Goal: Find specific page/section: Find specific page/section

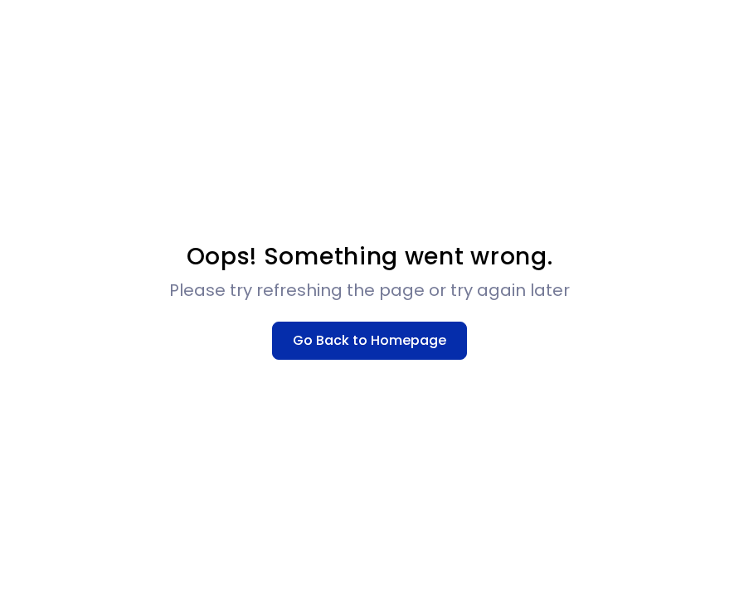
click at [381, 348] on button "Go Back to Homepage" at bounding box center [369, 341] width 195 height 38
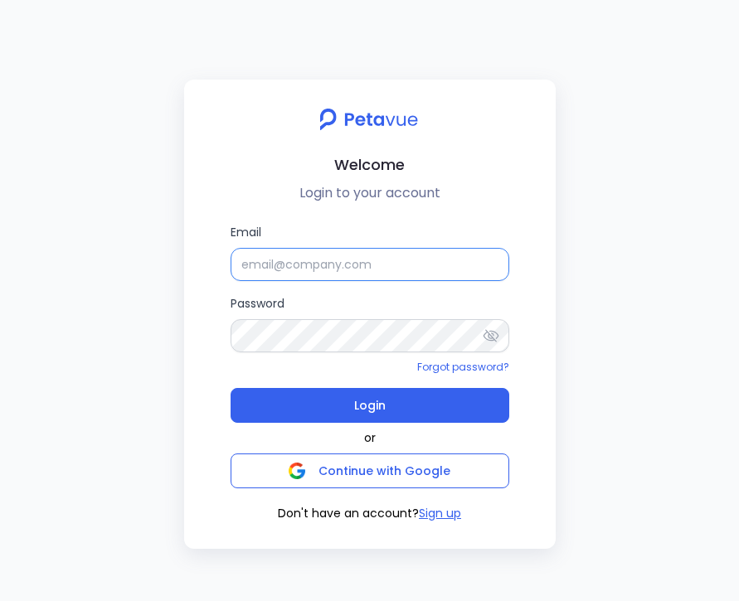
type input "[EMAIL_ADDRESS][DOMAIN_NAME]"
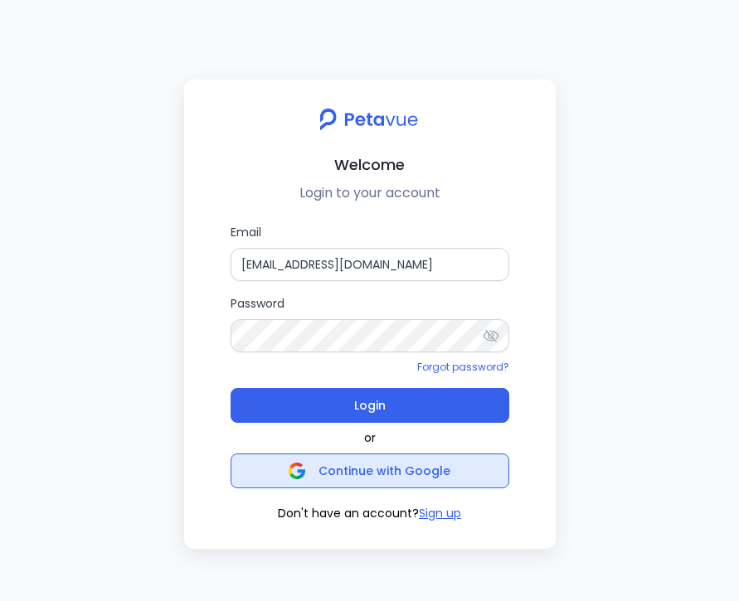
click at [397, 467] on span "Continue with Google" at bounding box center [384, 471] width 132 height 17
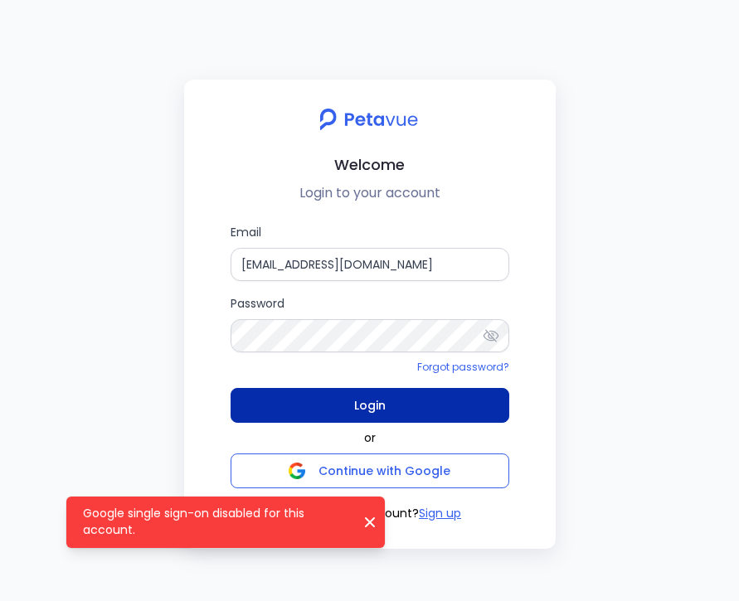
click at [346, 405] on button "Login" at bounding box center [370, 405] width 279 height 35
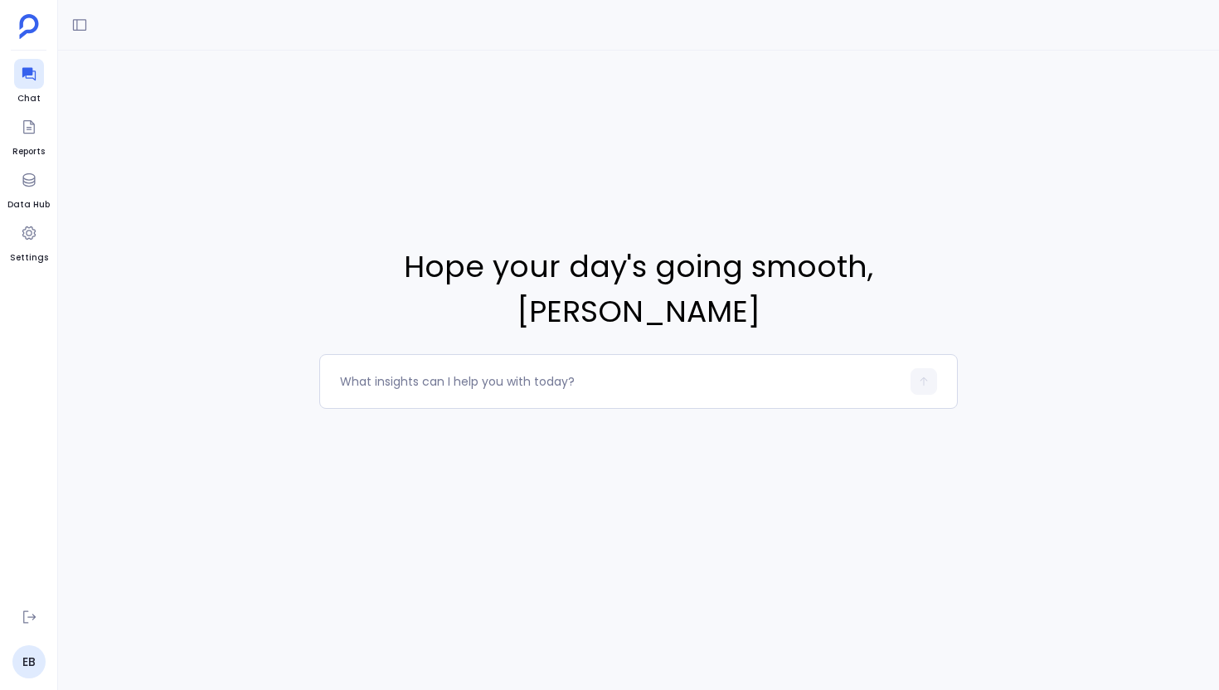
click at [45, 75] on ul "Chat Reports Data Hub Settings" at bounding box center [28, 330] width 42 height 543
click at [22, 80] on icon at bounding box center [29, 74] width 17 height 17
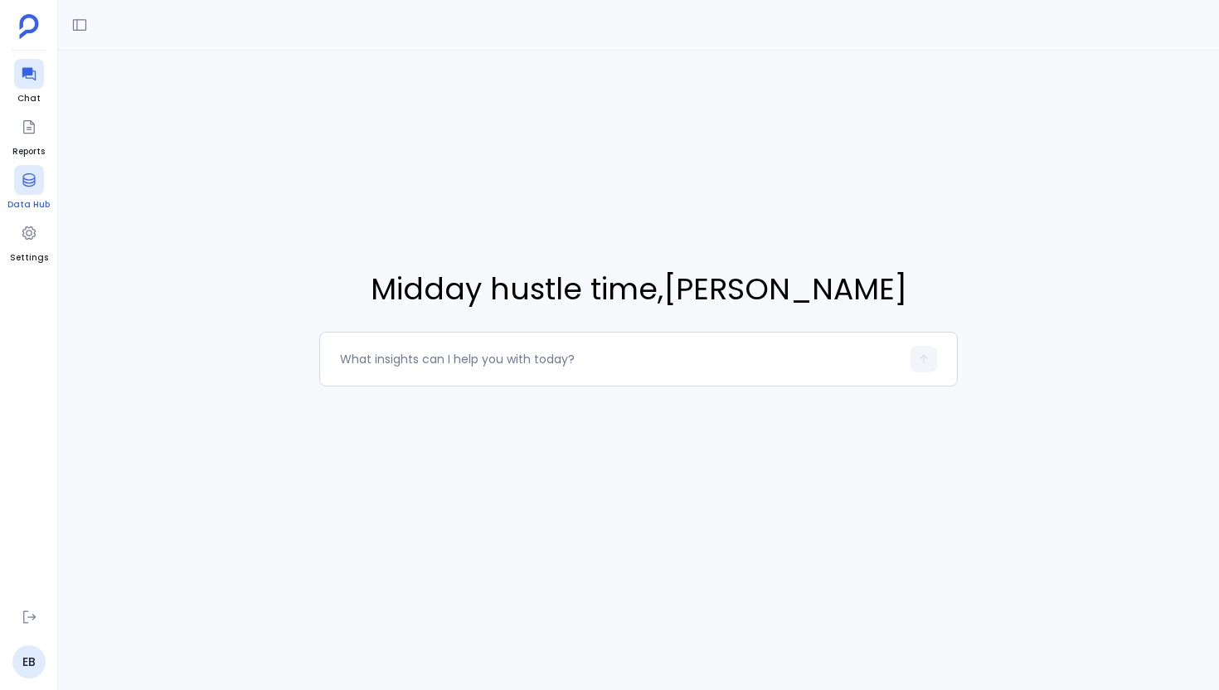
click at [39, 182] on div at bounding box center [29, 180] width 30 height 30
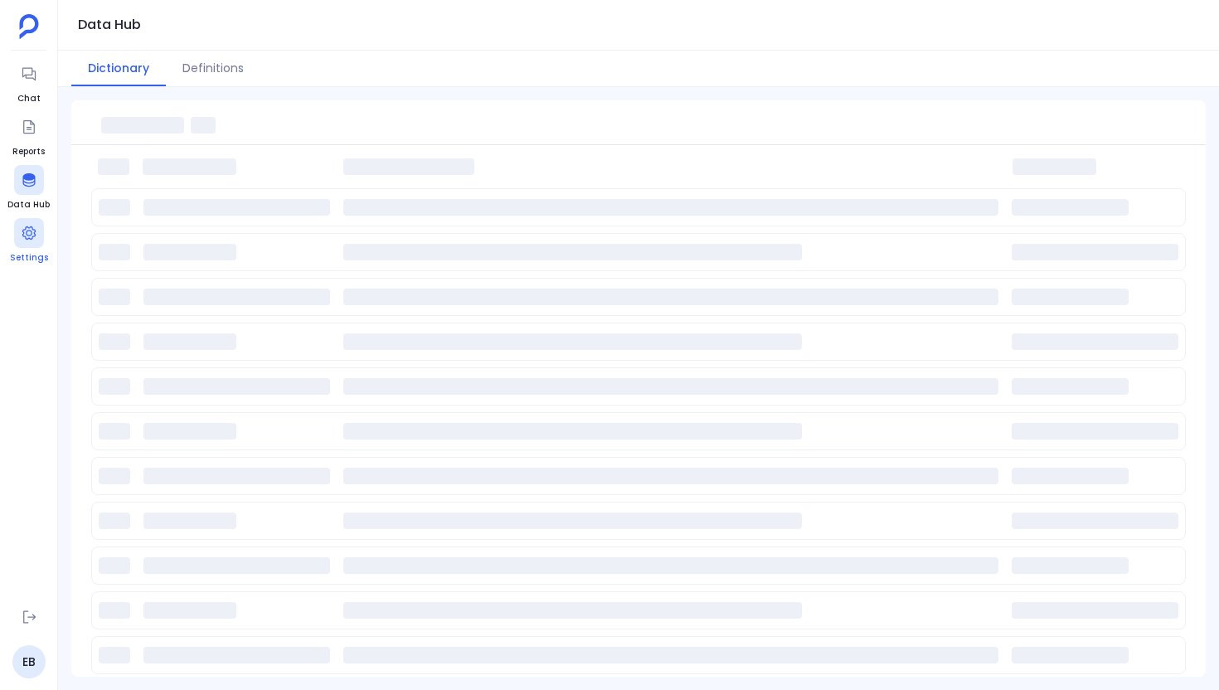
click at [36, 256] on span "Settings" at bounding box center [29, 257] width 38 height 13
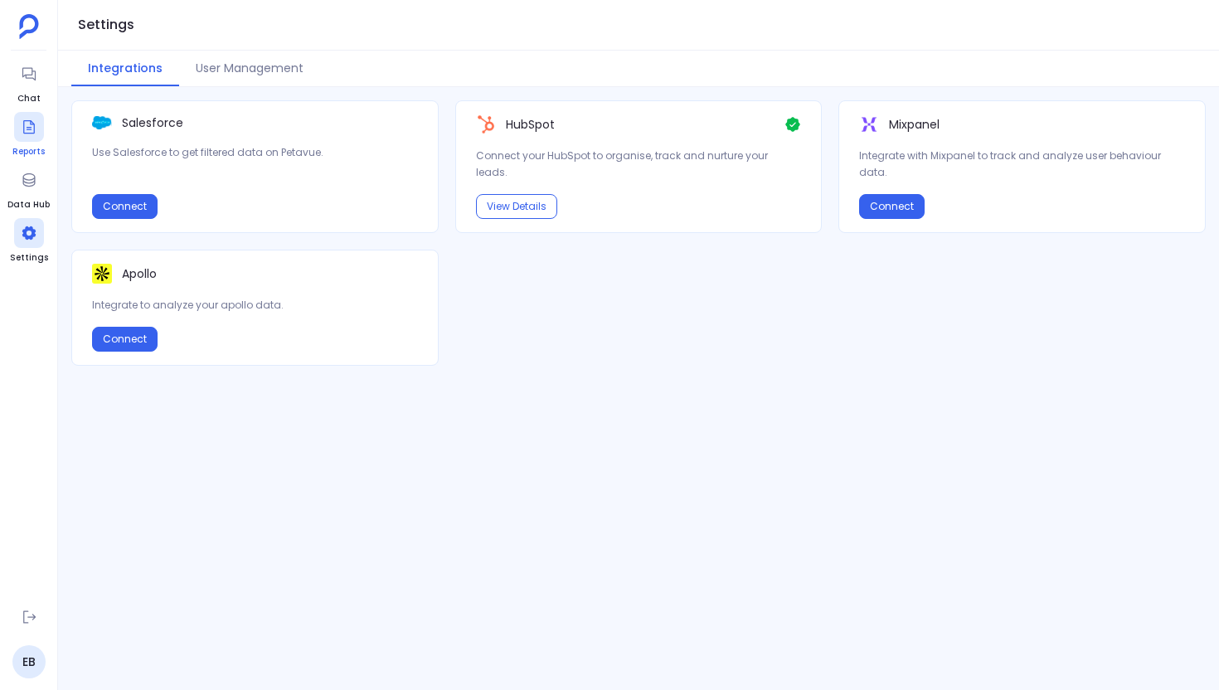
click at [31, 139] on div at bounding box center [29, 127] width 30 height 30
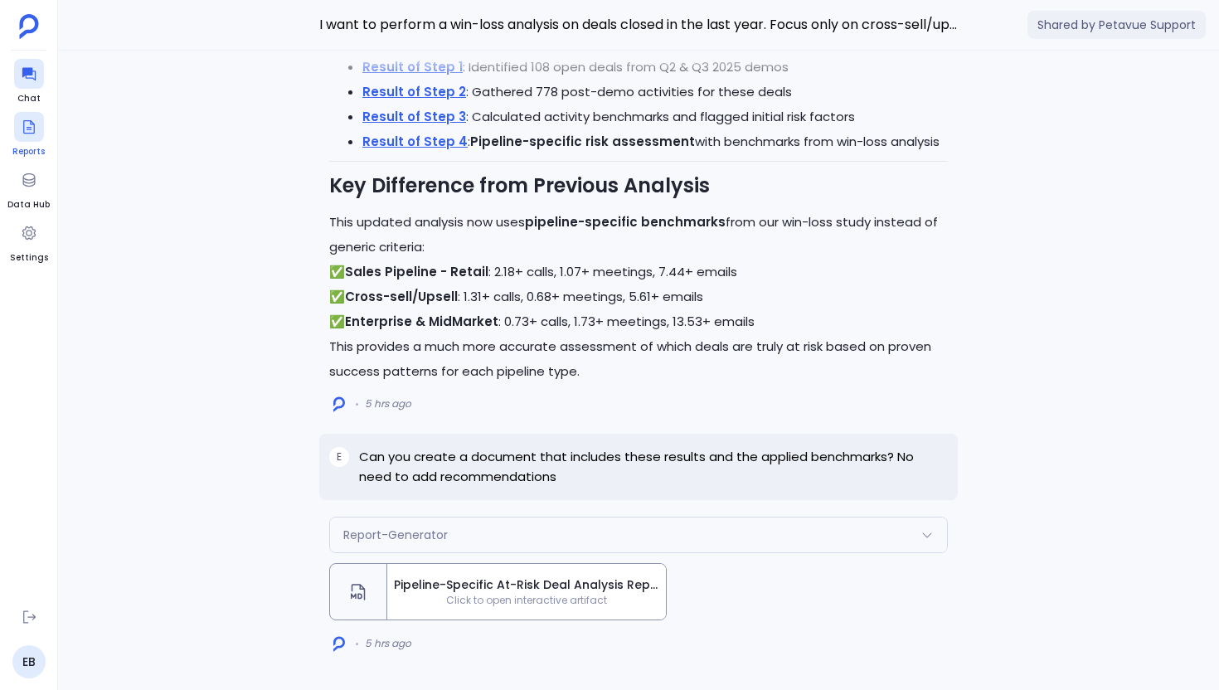
click at [27, 128] on icon at bounding box center [29, 127] width 17 height 17
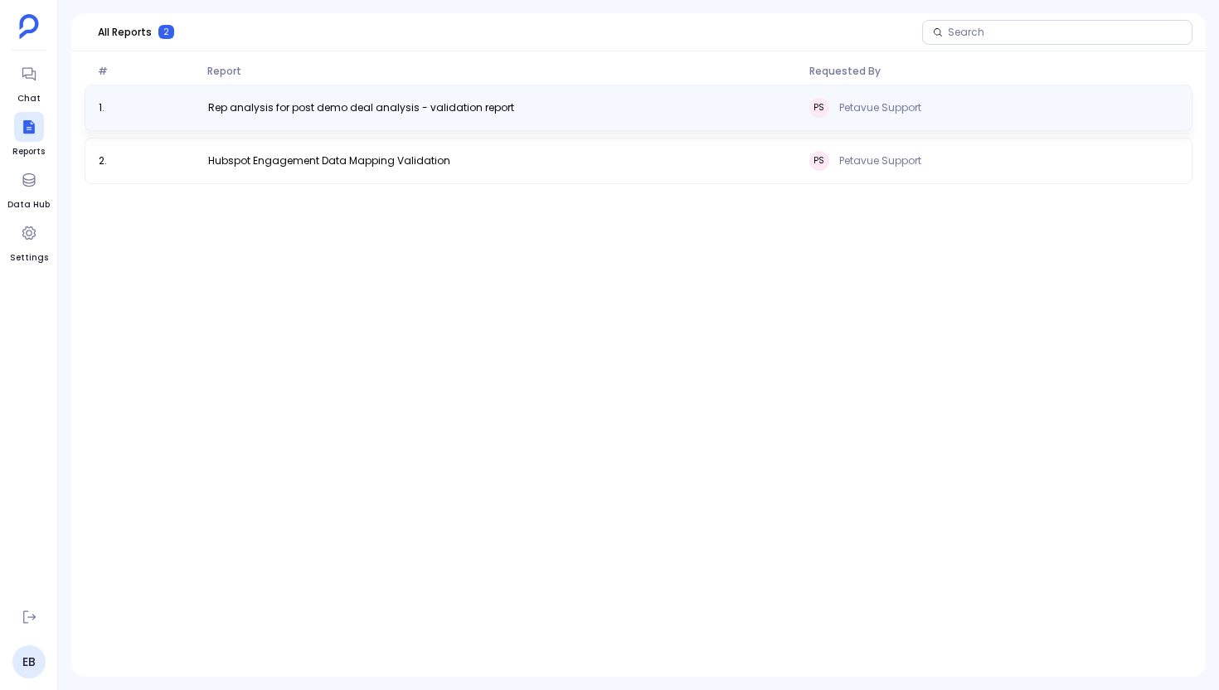
click at [296, 114] on div "1 . Rep analysis for post demo deal analysis - validation report PS Petavue Sup…" at bounding box center [639, 108] width 1108 height 46
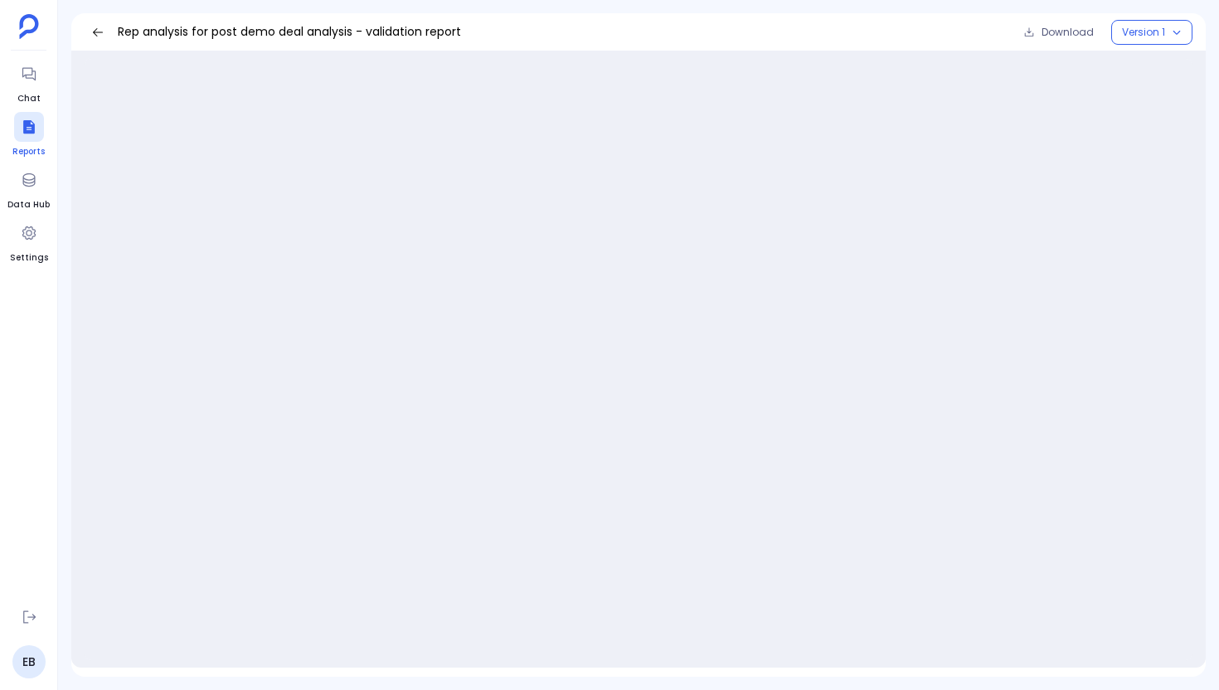
click at [32, 116] on div at bounding box center [29, 127] width 30 height 30
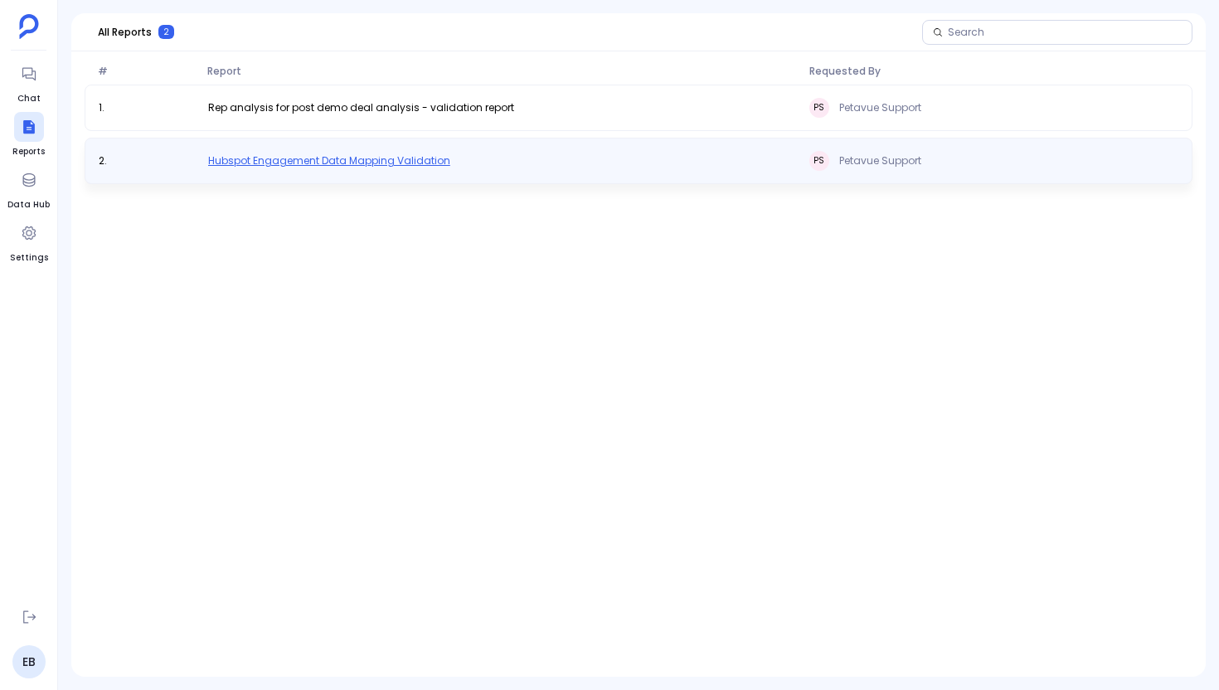
click at [305, 156] on span "Hubspot Engagement Data Mapping Validation" at bounding box center [329, 160] width 242 height 13
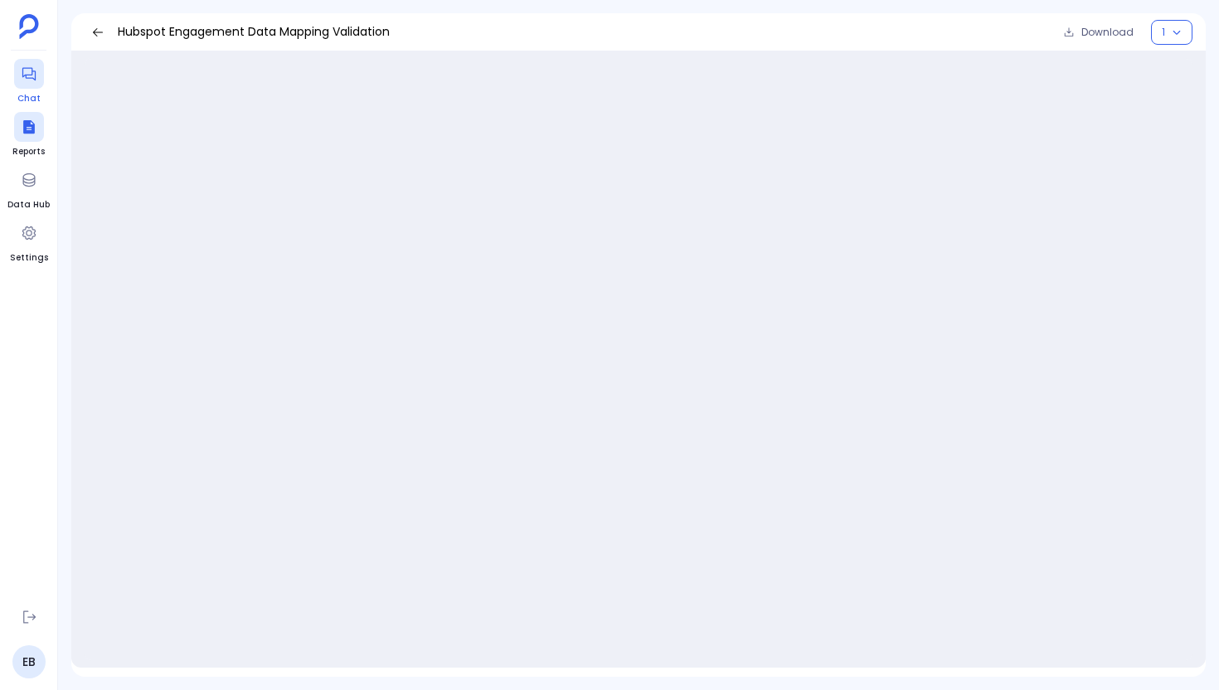
click at [30, 87] on div at bounding box center [29, 74] width 30 height 30
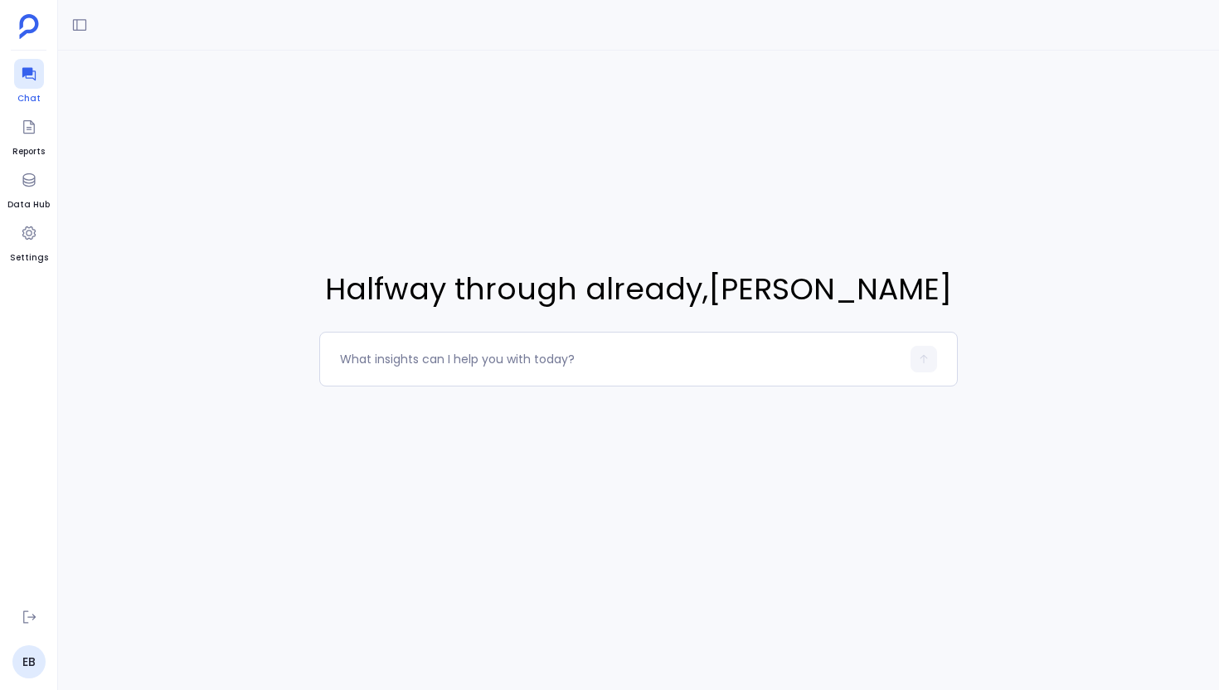
click at [35, 75] on icon at bounding box center [29, 74] width 17 height 17
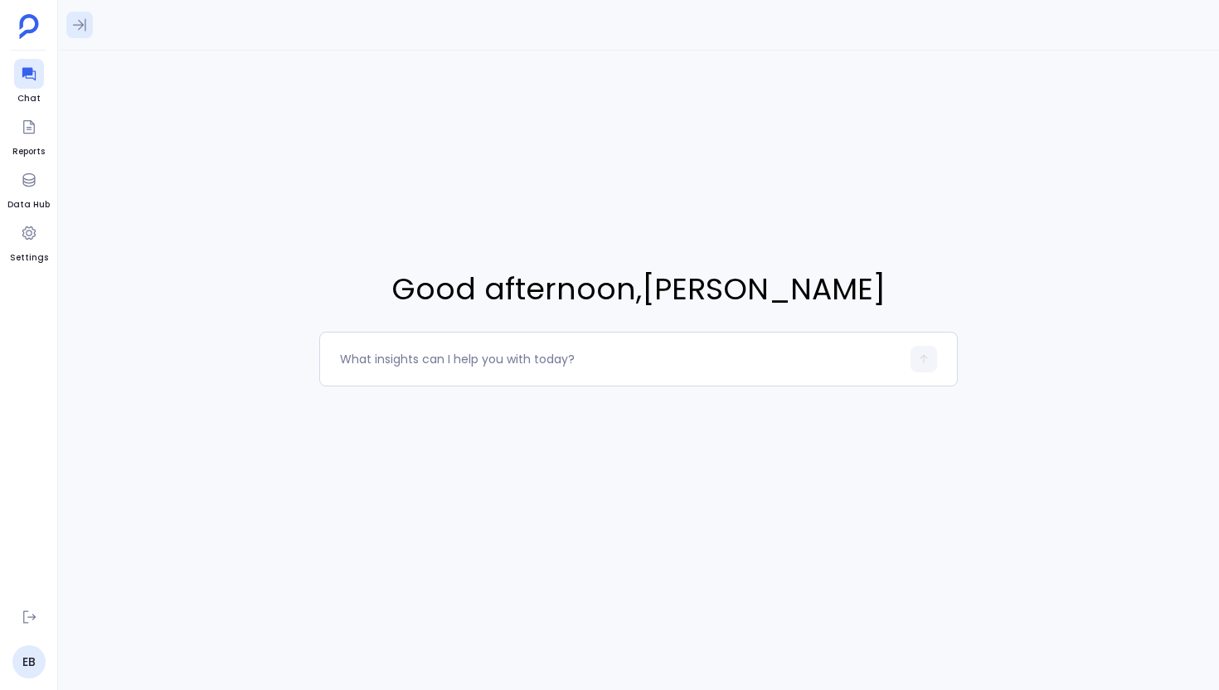
click at [73, 36] on button at bounding box center [79, 25] width 27 height 27
click at [36, 78] on icon at bounding box center [29, 74] width 17 height 17
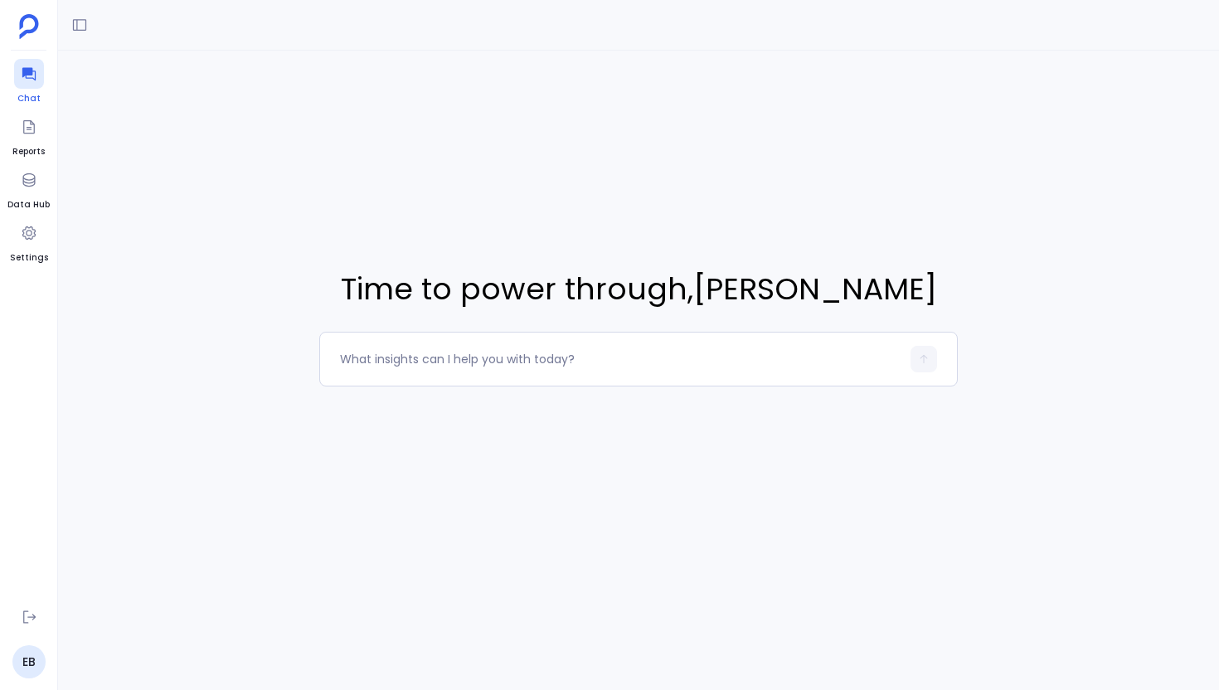
click at [33, 77] on icon at bounding box center [29, 74] width 17 height 17
click at [75, 34] on button at bounding box center [79, 25] width 27 height 27
click at [12, 245] on link "Settings" at bounding box center [29, 241] width 38 height 46
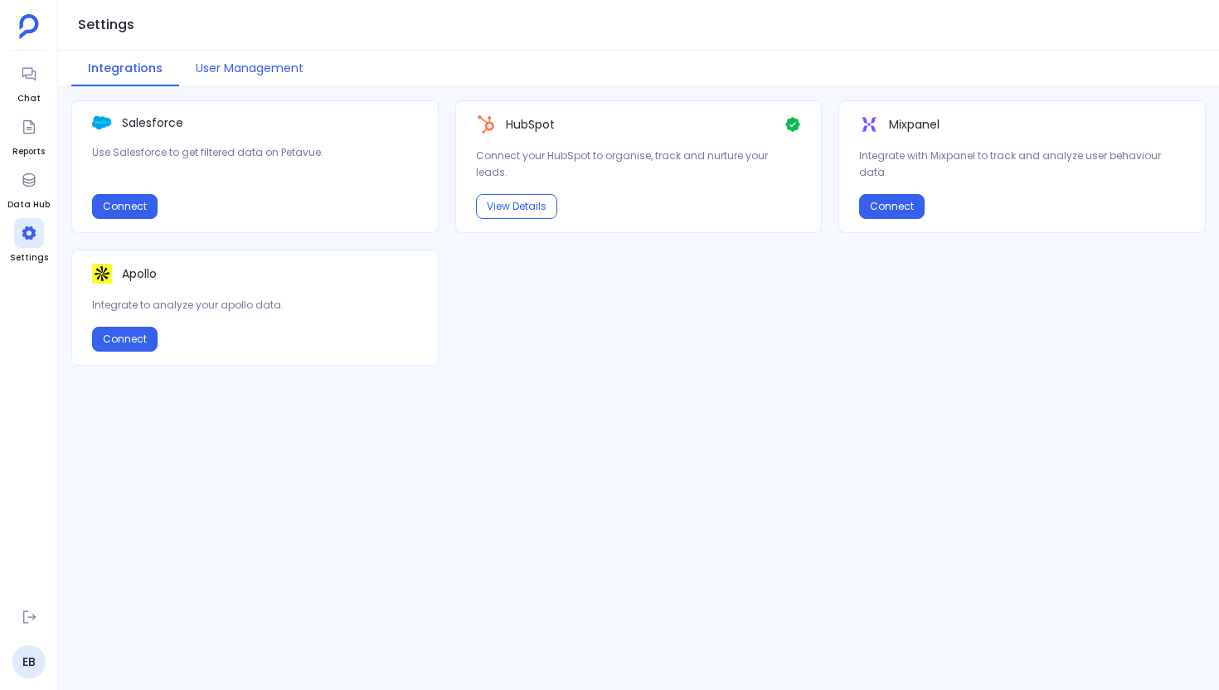
click at [235, 73] on button "User Management" at bounding box center [249, 69] width 141 height 36
